Goal: Task Accomplishment & Management: Use online tool/utility

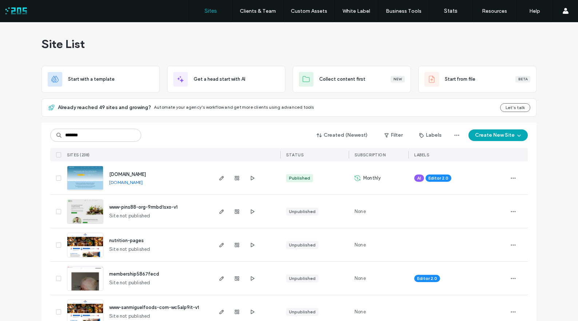
type input "*******"
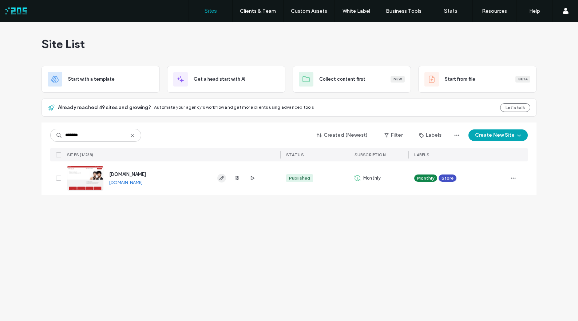
click at [224, 179] on icon "button" at bounding box center [222, 178] width 6 height 6
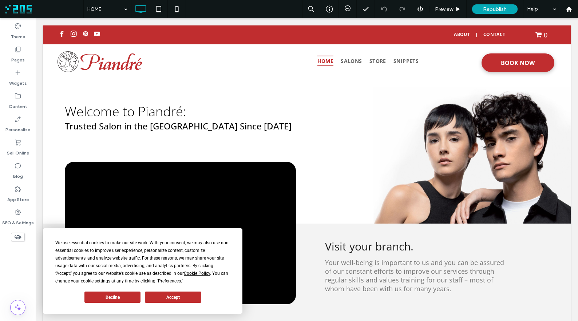
click at [175, 298] on button "Accept" at bounding box center [173, 297] width 56 height 11
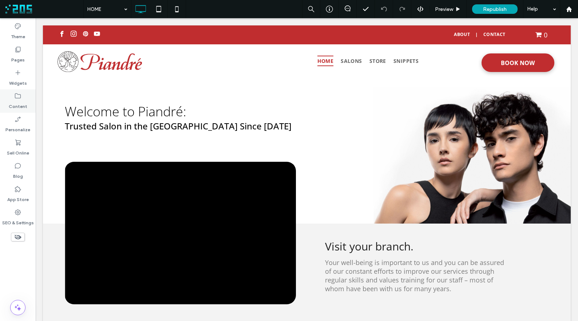
click at [13, 104] on label "Content" at bounding box center [18, 105] width 19 height 10
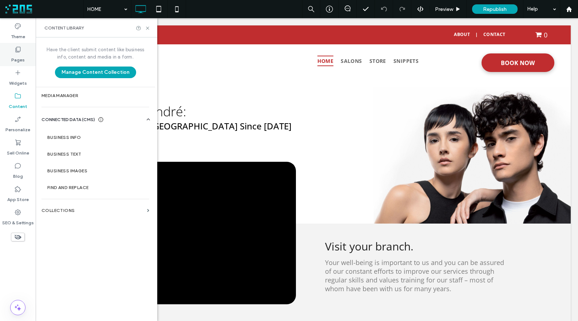
click at [17, 61] on label "Pages" at bounding box center [17, 58] width 13 height 10
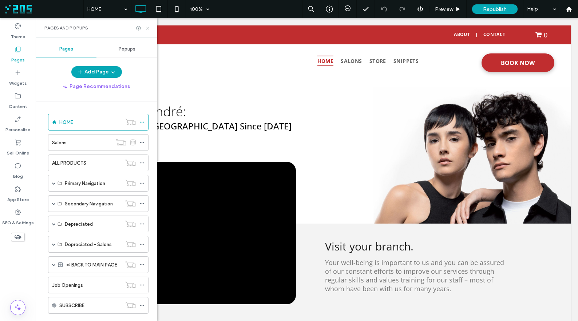
click at [147, 28] on use at bounding box center [147, 28] width 3 height 3
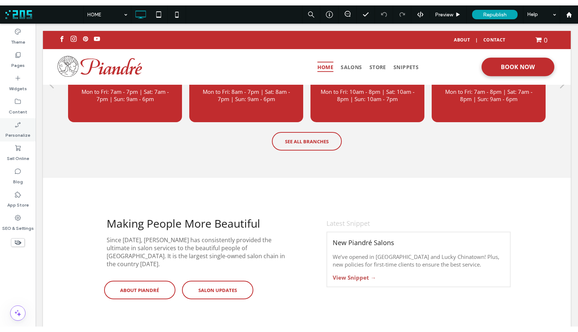
scroll to position [286, 0]
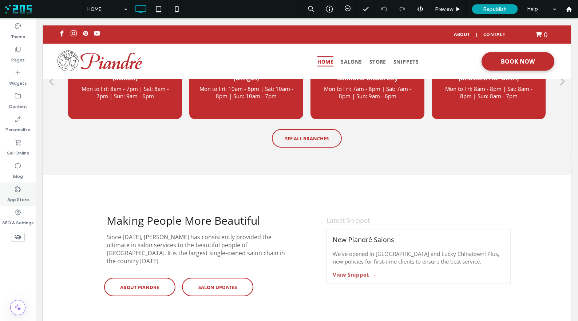
click at [21, 193] on label "App Store" at bounding box center [17, 198] width 21 height 10
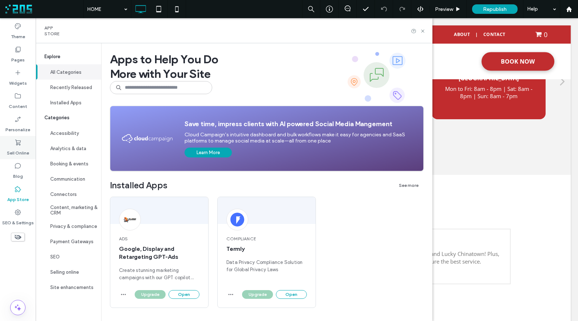
click at [21, 149] on label "Sell Online" at bounding box center [18, 151] width 22 height 10
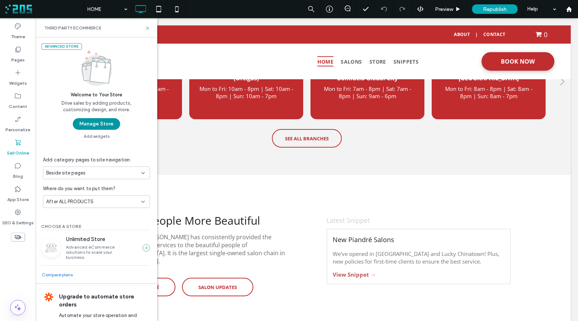
click at [103, 119] on button "Manage Store" at bounding box center [96, 124] width 47 height 12
